Goal: Find specific page/section: Find specific page/section

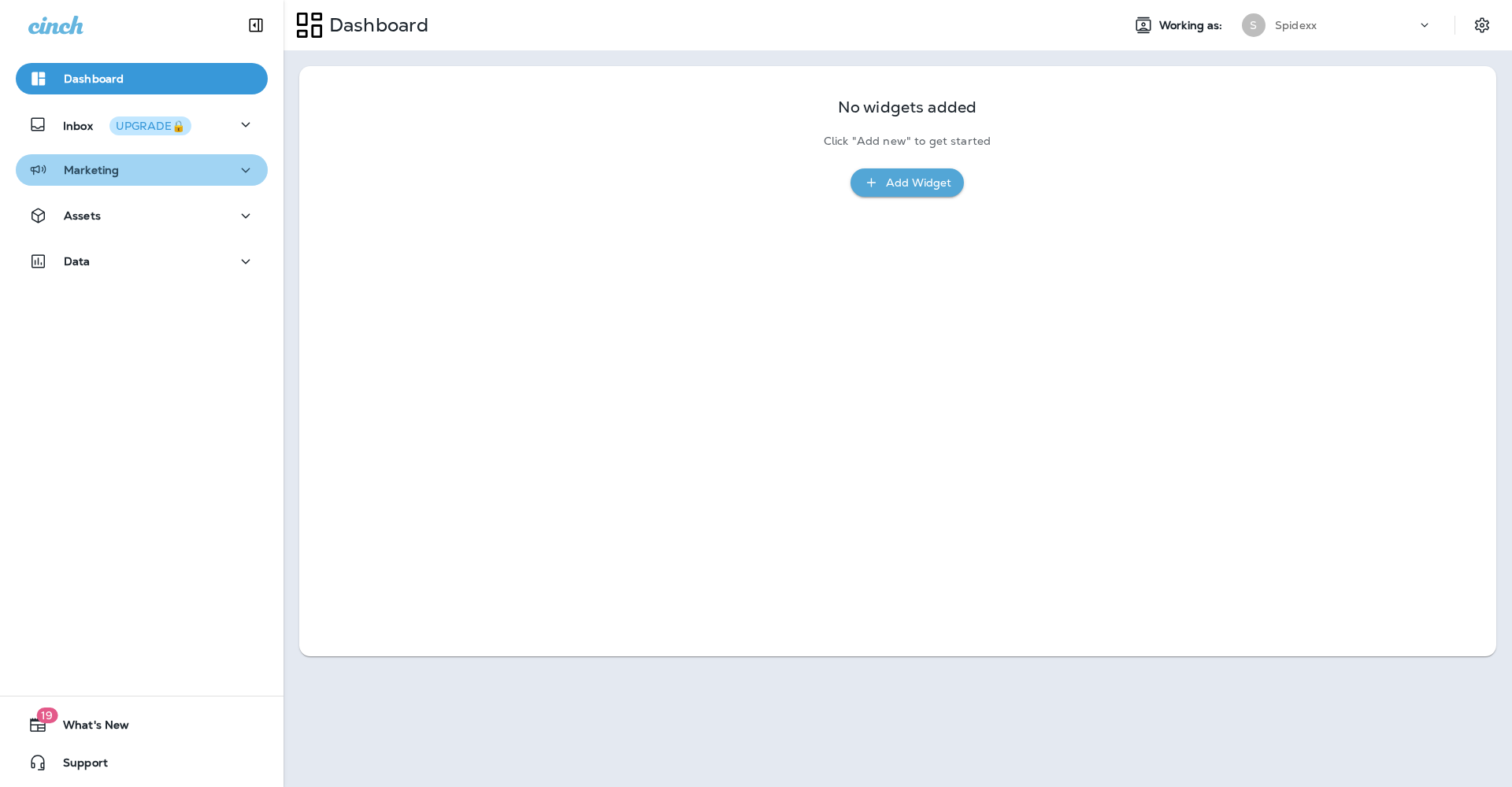
click at [214, 176] on div "Marketing" at bounding box center [142, 170] width 227 height 20
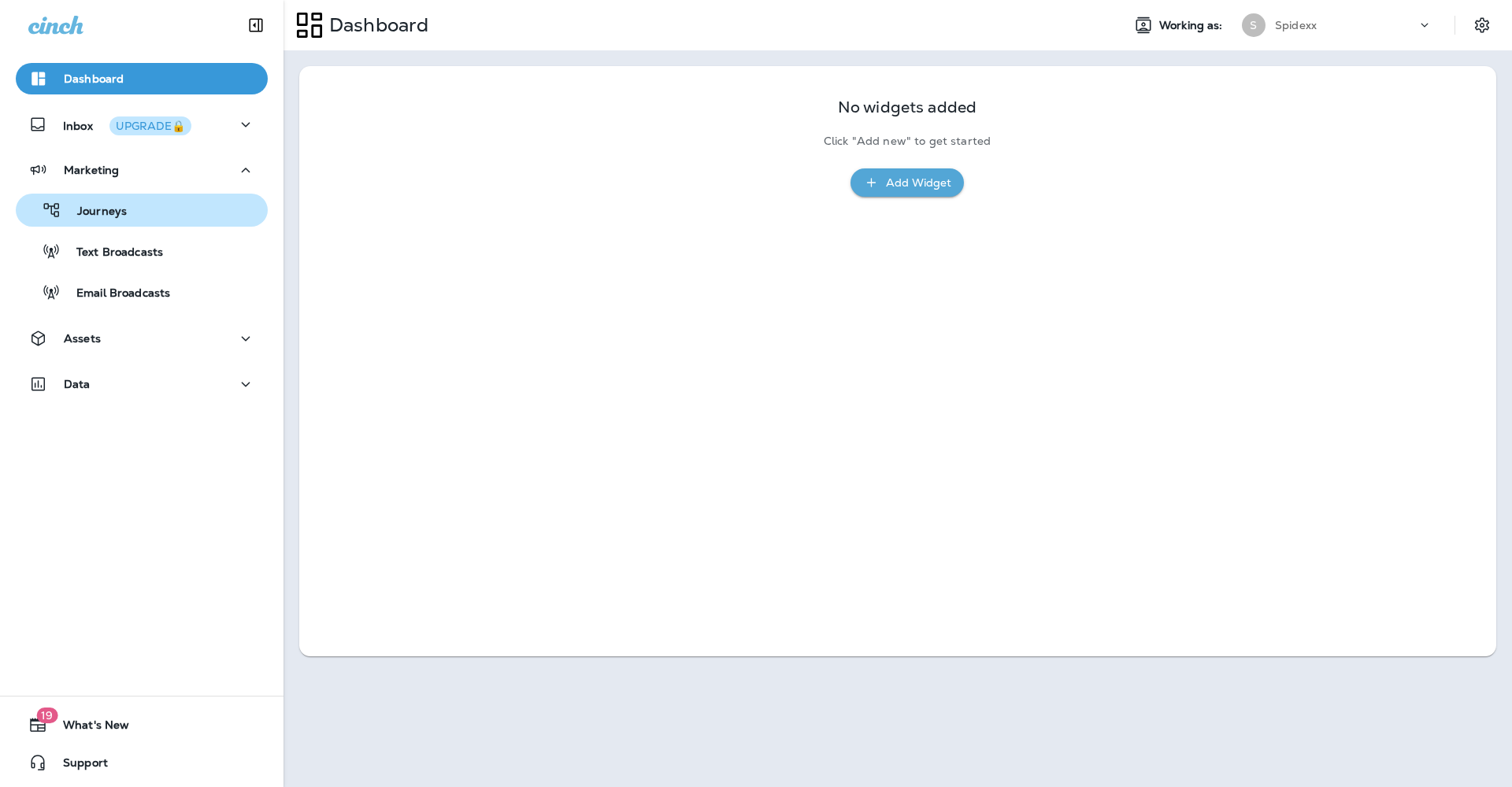
click at [191, 217] on div "Journeys" at bounding box center [142, 210] width 240 height 24
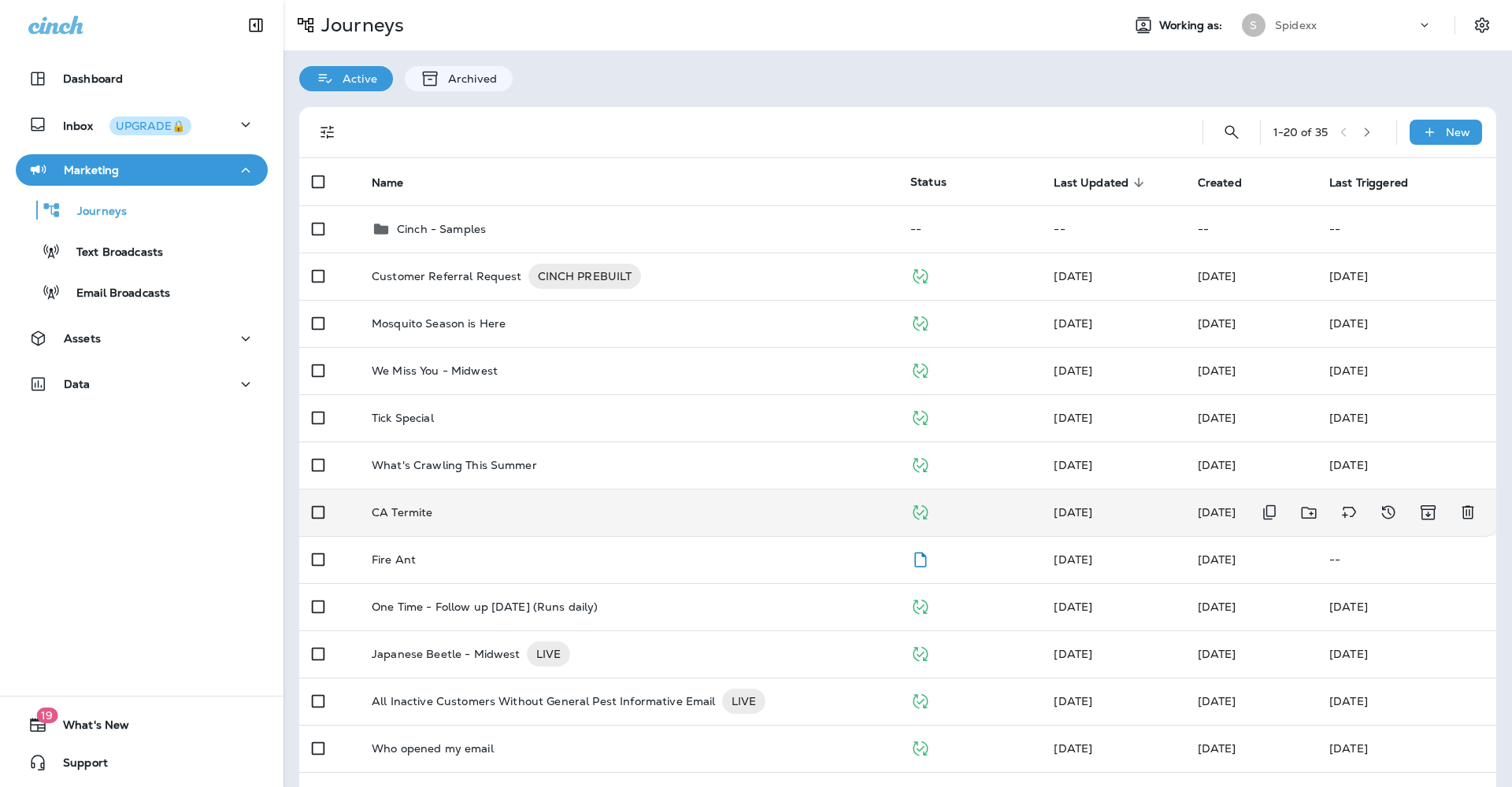
click at [599, 506] on div "CA Termite" at bounding box center [628, 513] width 513 height 13
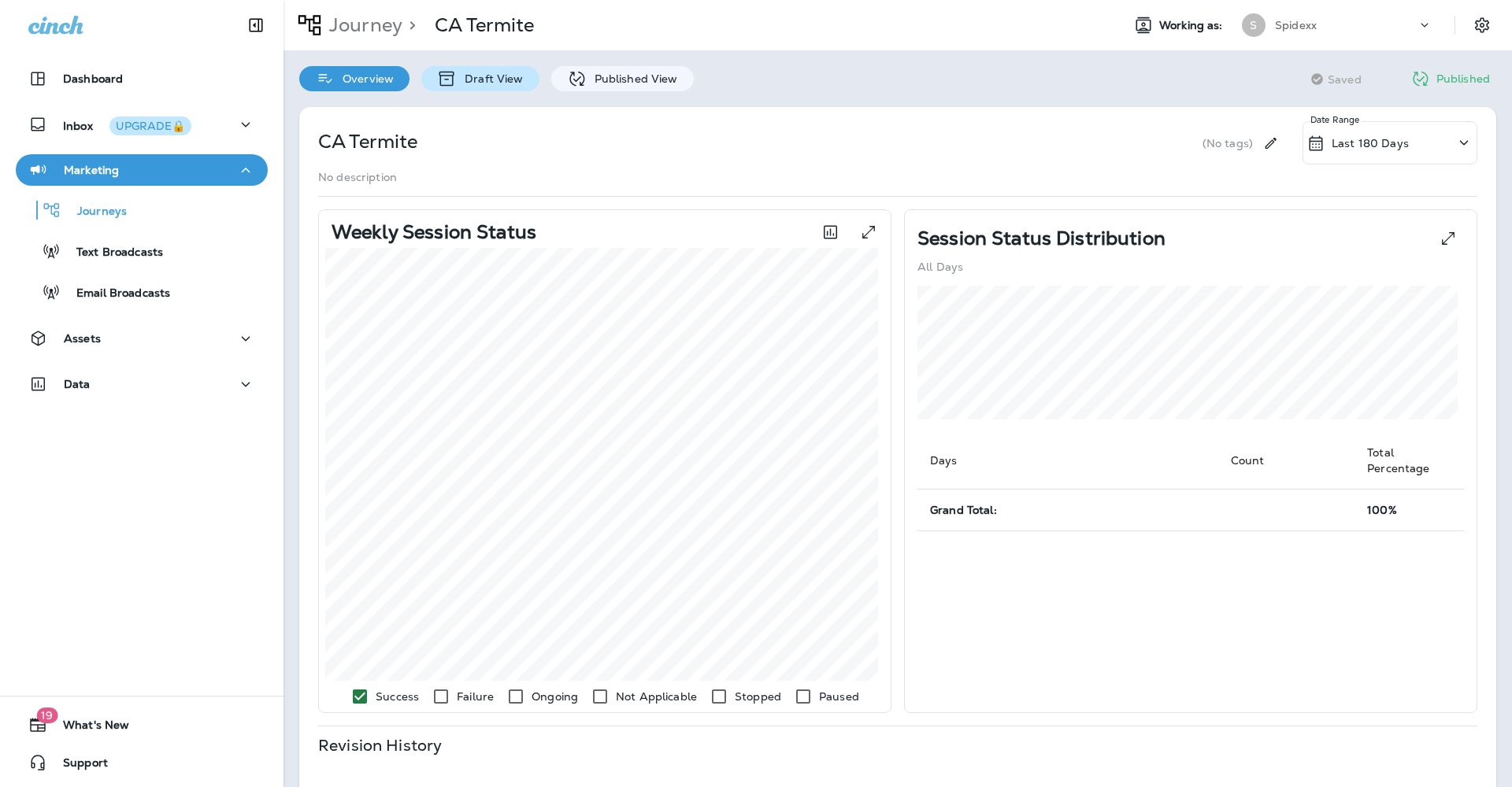
click at [506, 86] on div "Draft View" at bounding box center [479, 79] width 117 height 25
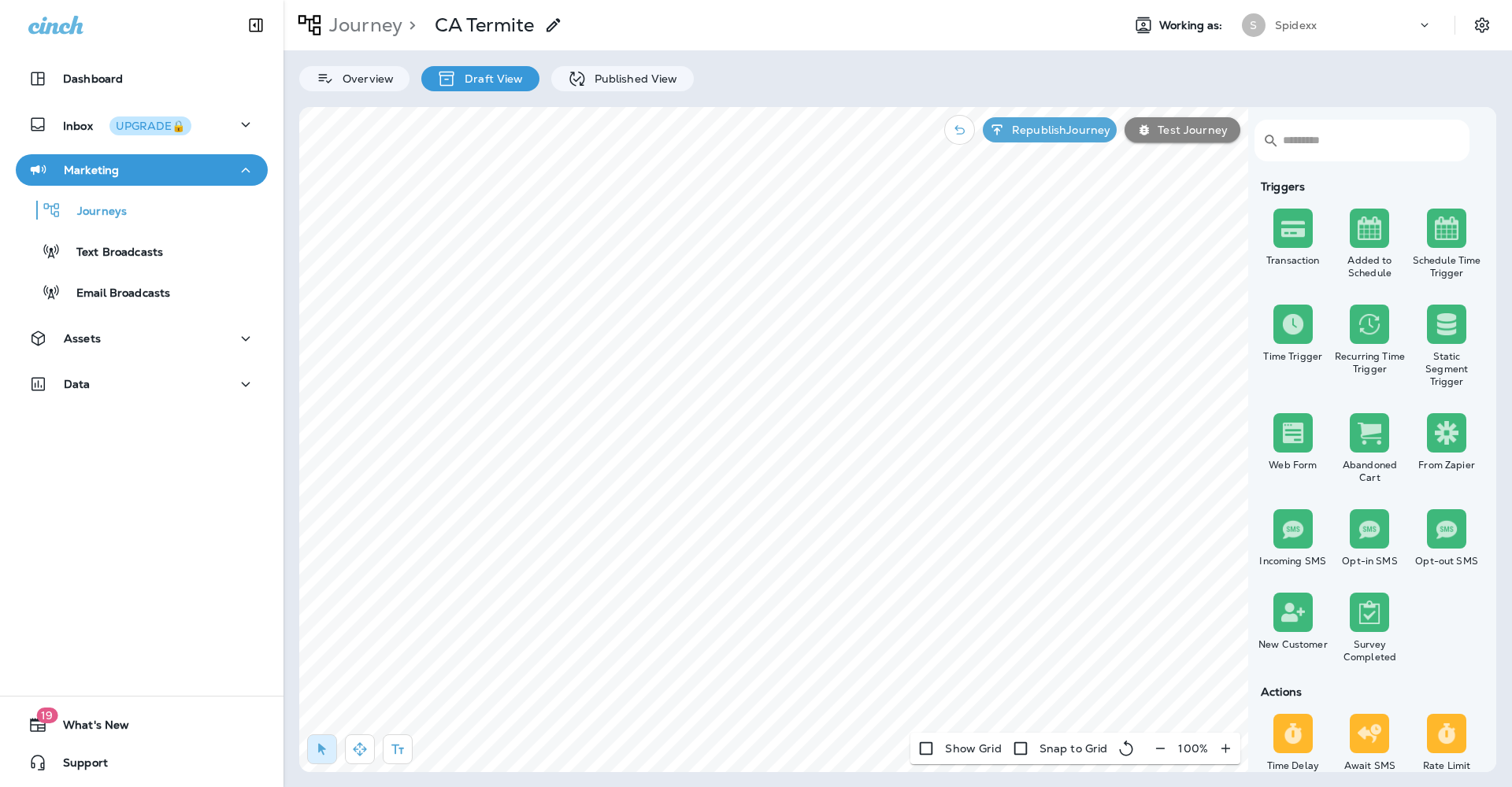
click at [1157, 750] on icon "button" at bounding box center [1160, 749] width 17 height 16
click at [645, 83] on p "Published View" at bounding box center [631, 79] width 91 height 13
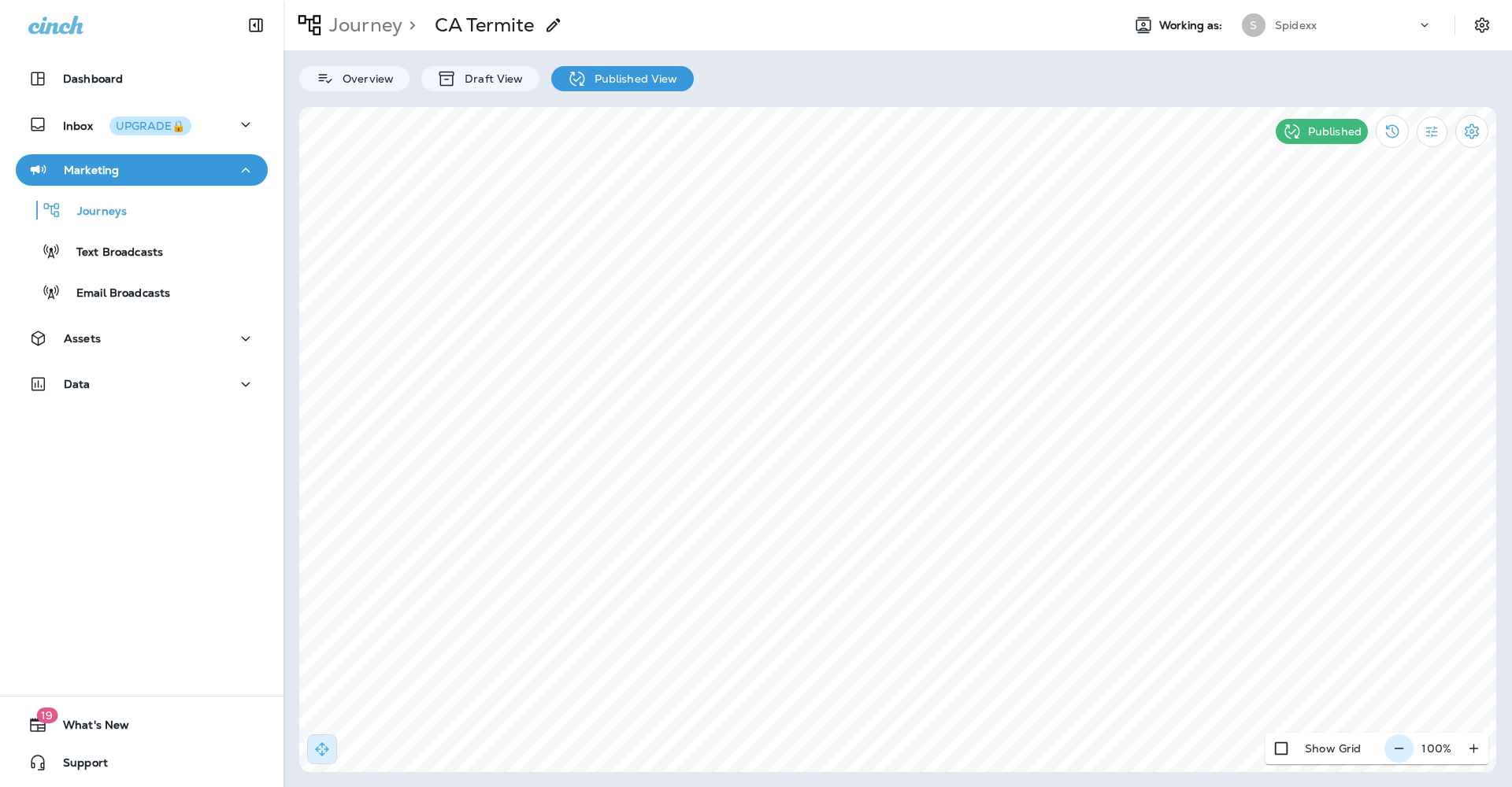
click at [1404, 747] on icon "button" at bounding box center [1399, 749] width 17 height 16
click at [1404, 747] on icon "button" at bounding box center [1405, 749] width 17 height 16
